Goal: Find specific page/section: Find specific page/section

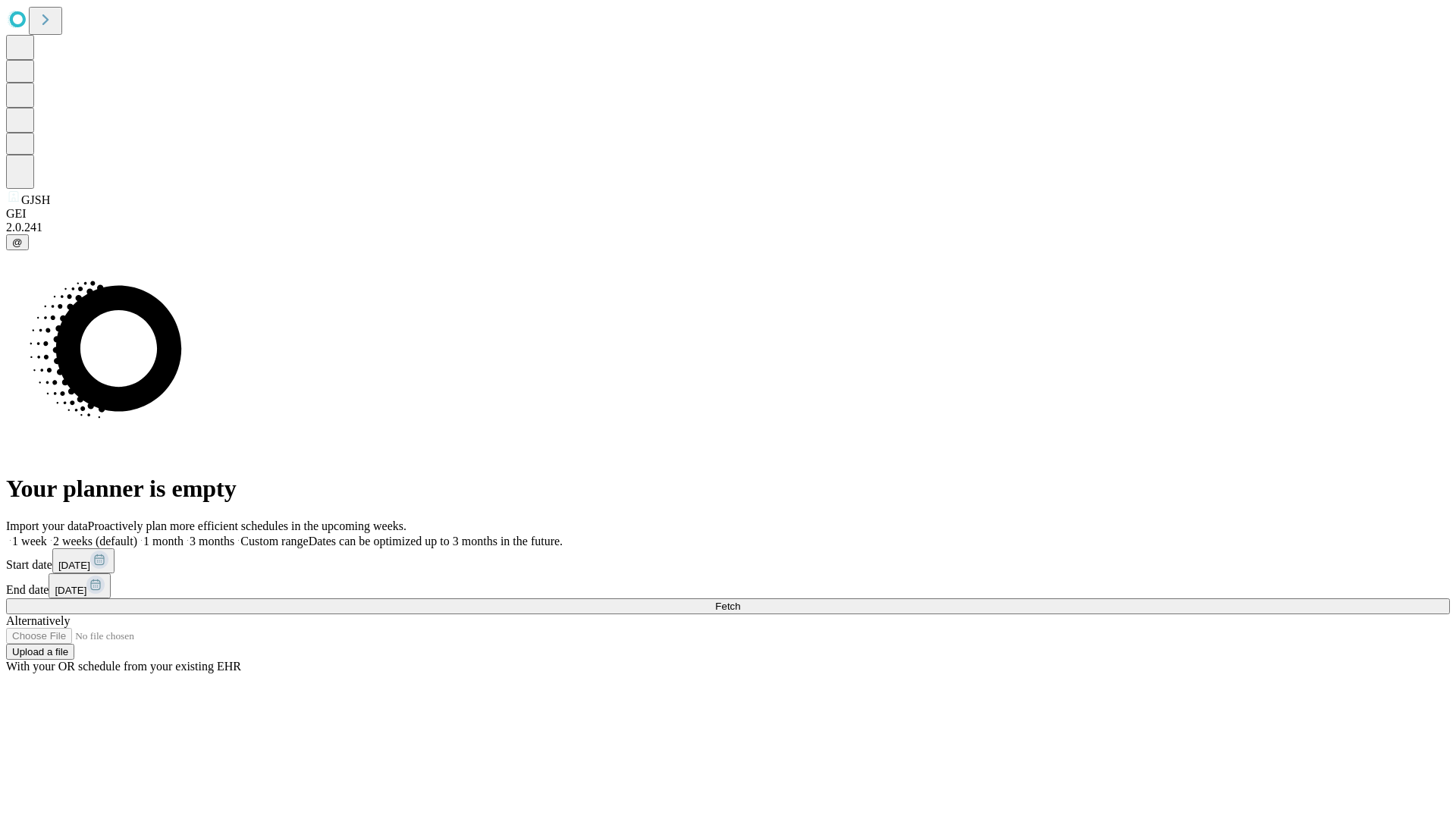
click at [740, 601] on span "Fetch" at bounding box center [728, 606] width 25 height 11
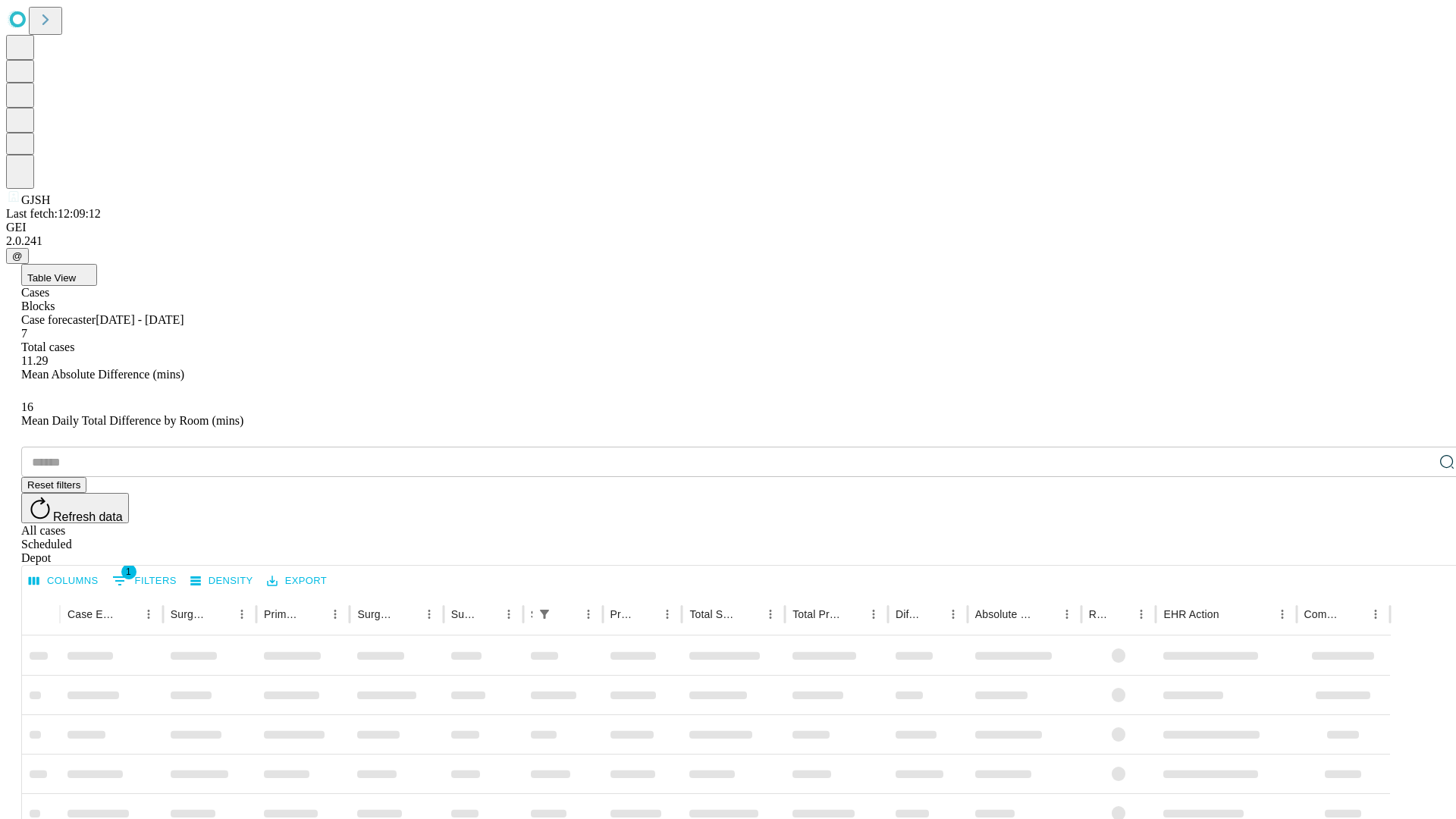
click at [1417, 552] on div "Depot" at bounding box center [743, 558] width 1444 height 14
